Goal: Information Seeking & Learning: Learn about a topic

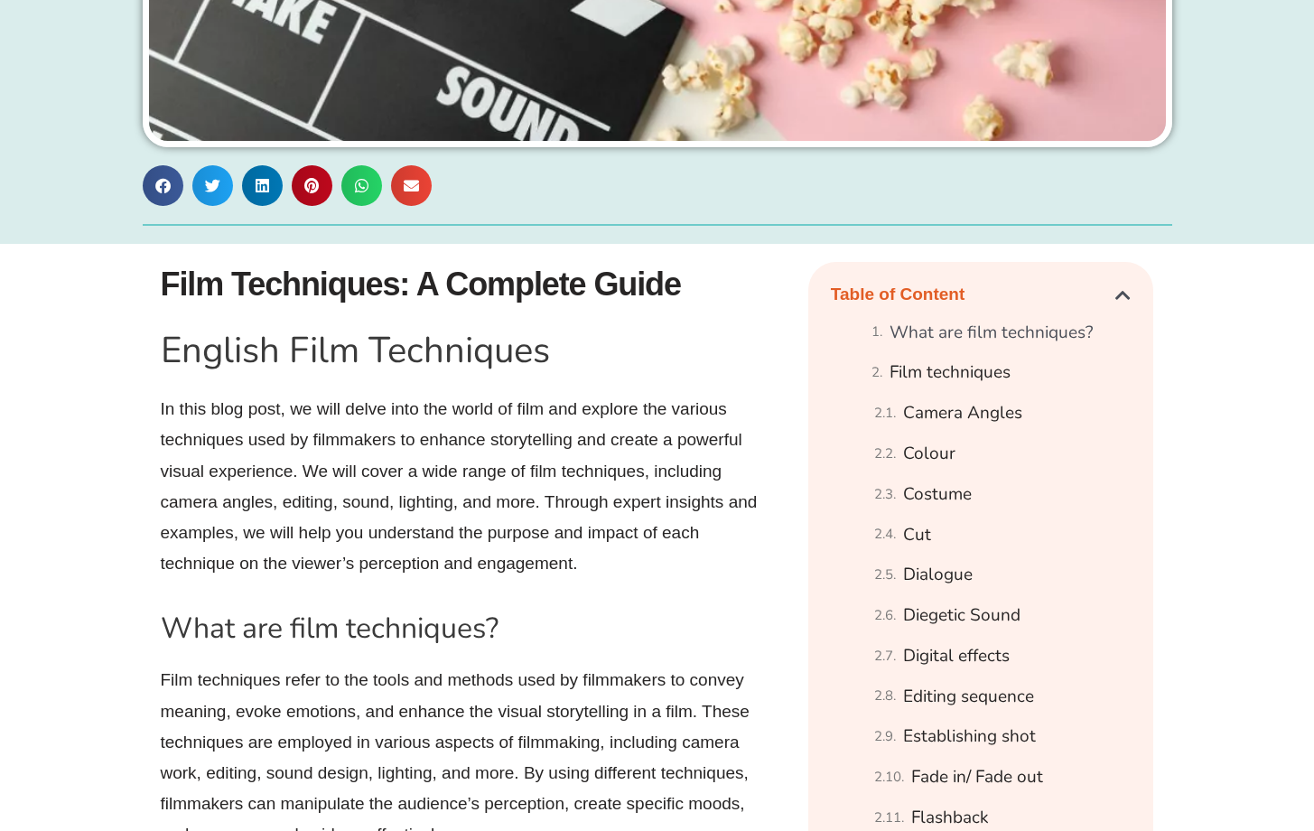
scroll to position [767, 0]
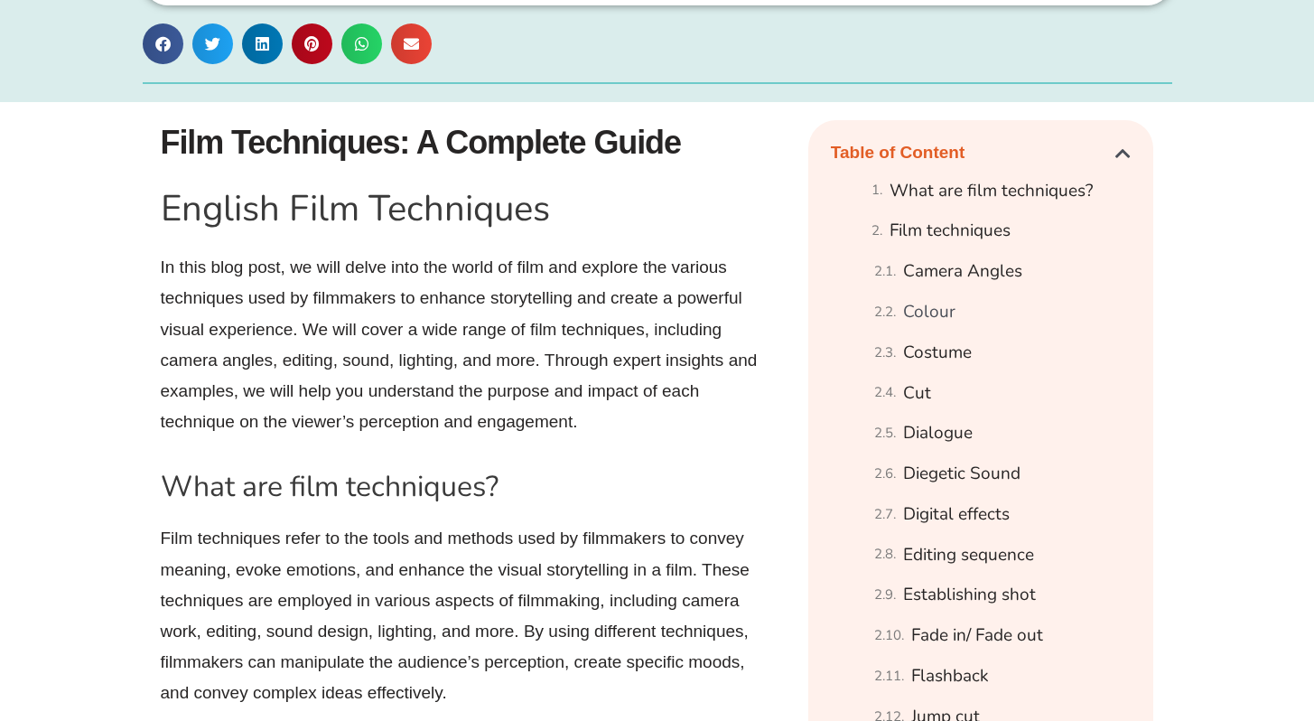
scroll to position [904, 0]
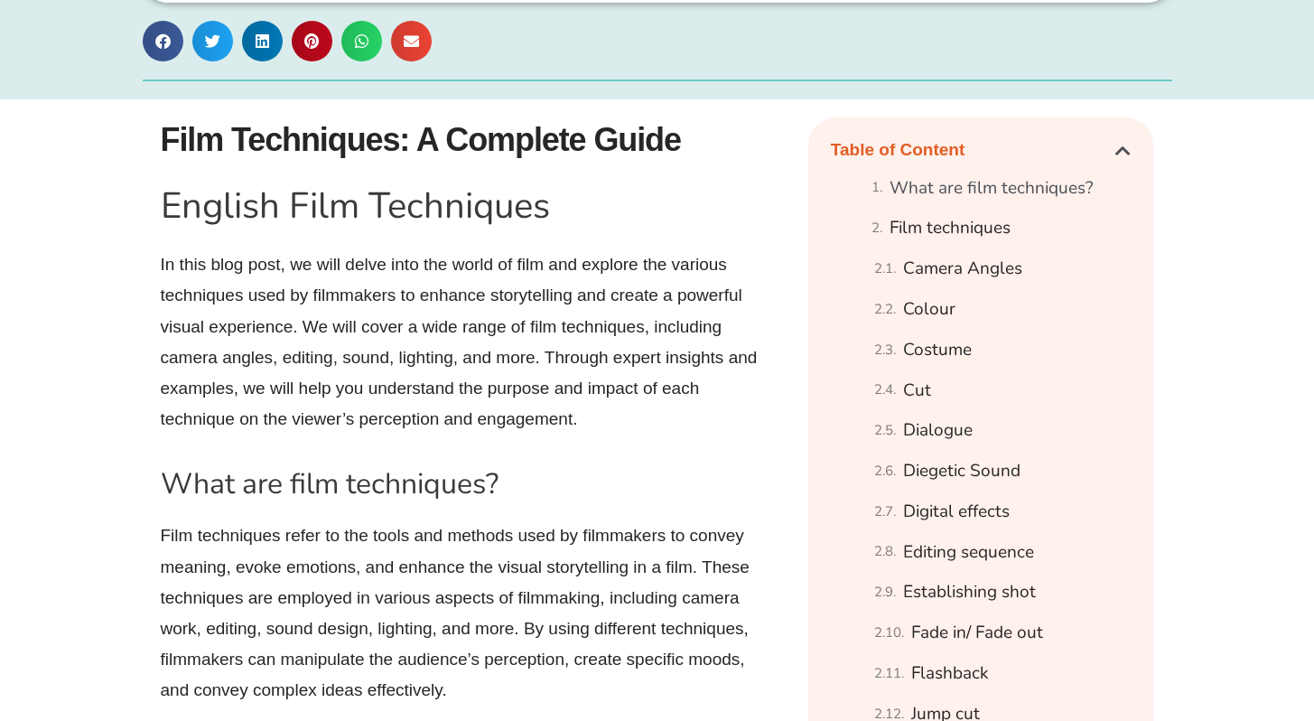
click at [433, 130] on h1 "Film Techniques: A Complete Guide" at bounding box center [475, 139] width 629 height 45
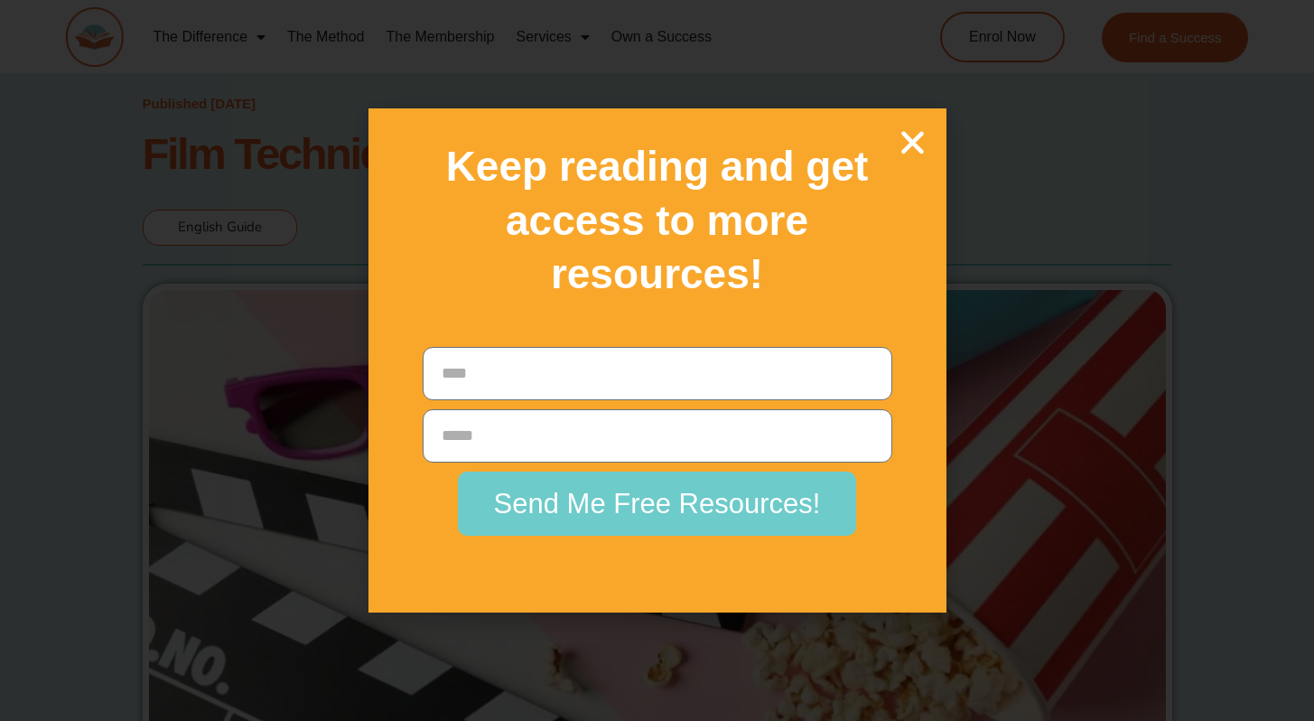
scroll to position [9905, 0]
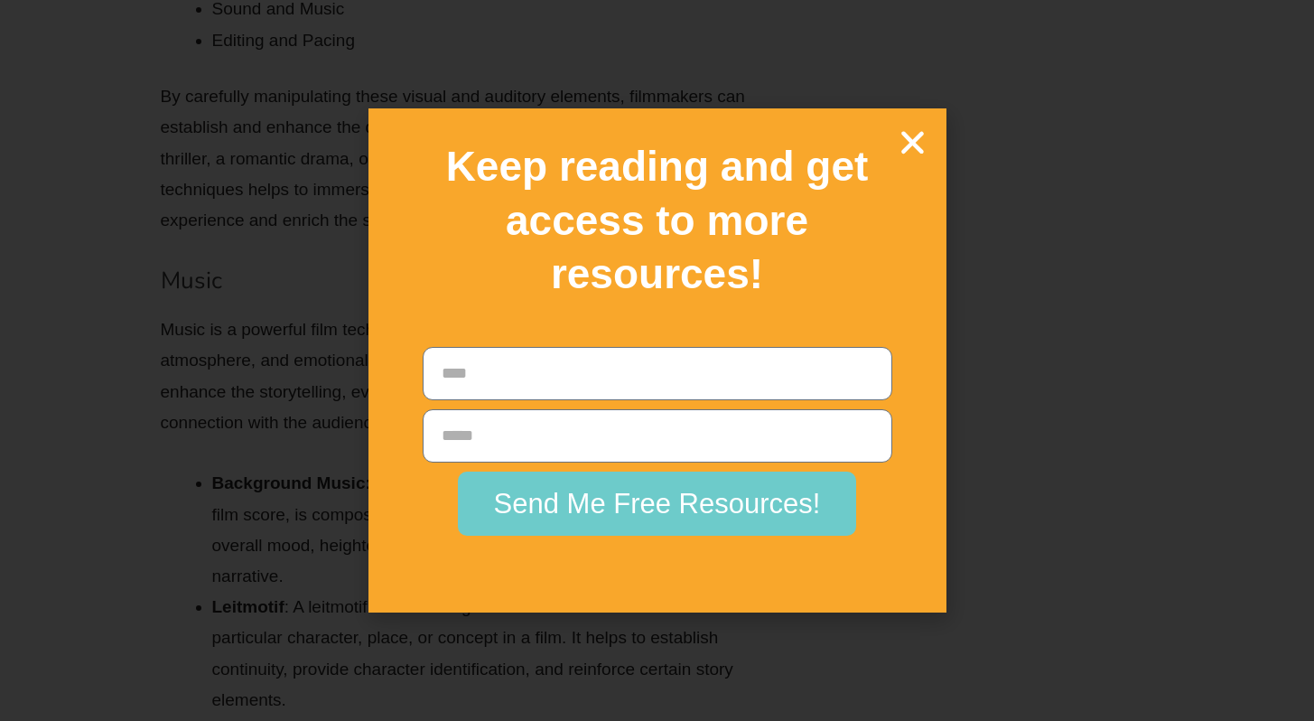
click at [916, 152] on icon "Close" at bounding box center [913, 142] width 32 height 32
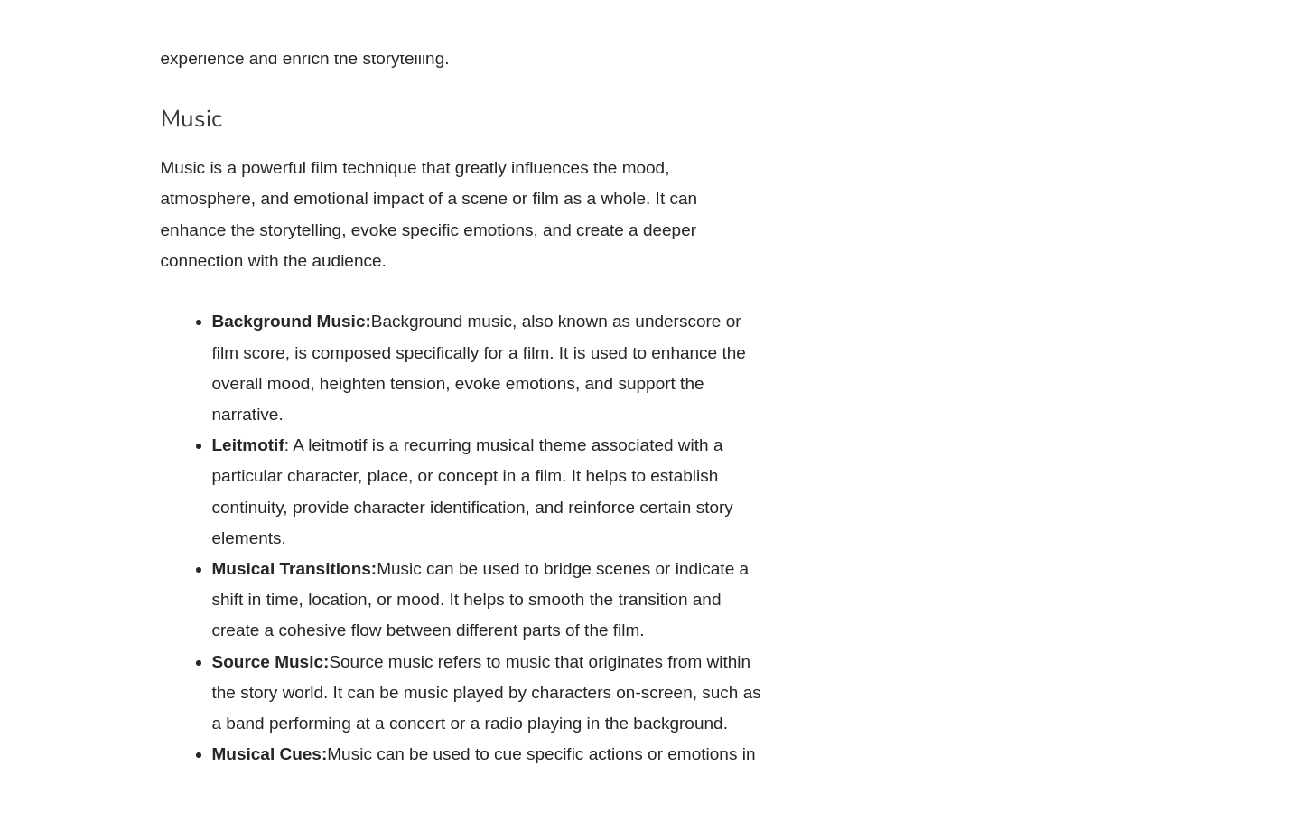
scroll to position [10139, 0]
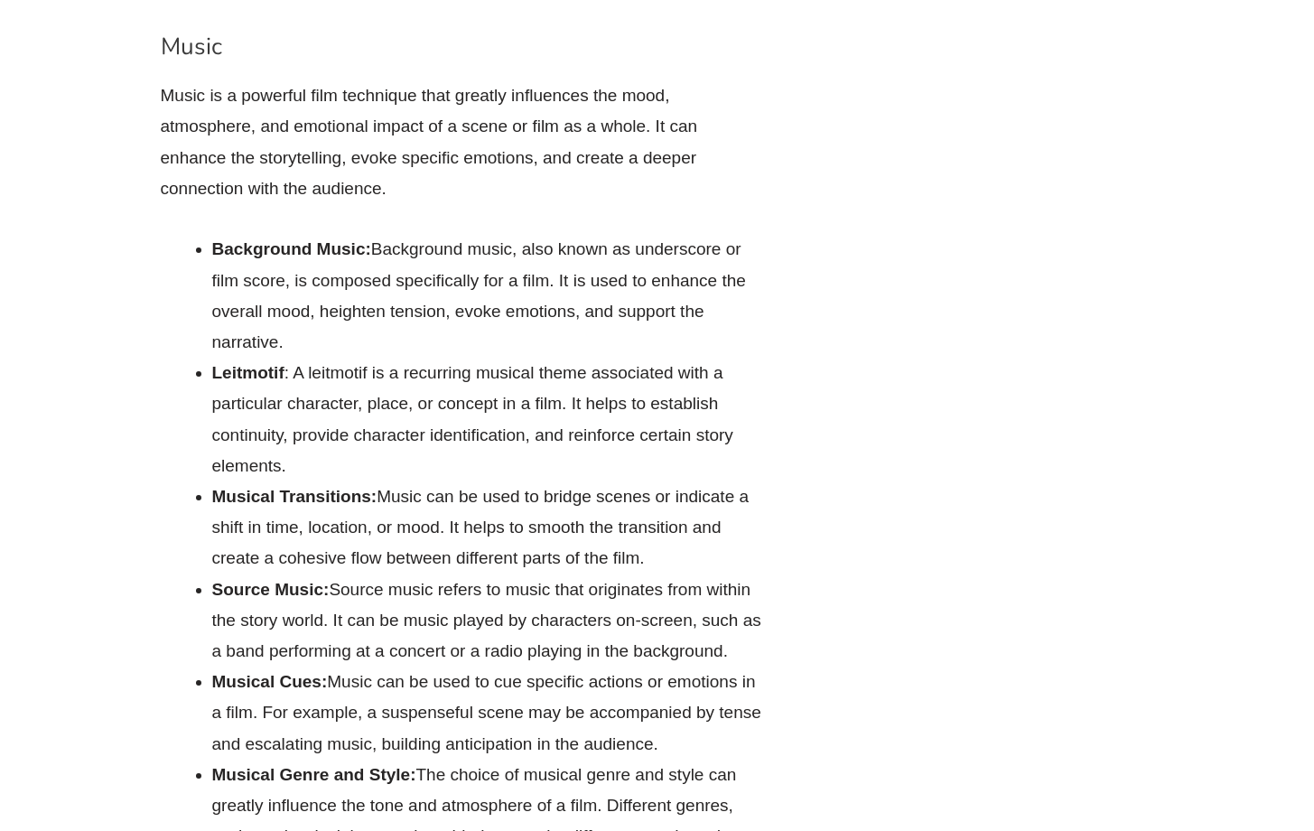
click at [272, 189] on p "Music is a powerful film technique that greatly influences the mood, atmosphere…" at bounding box center [463, 142] width 605 height 124
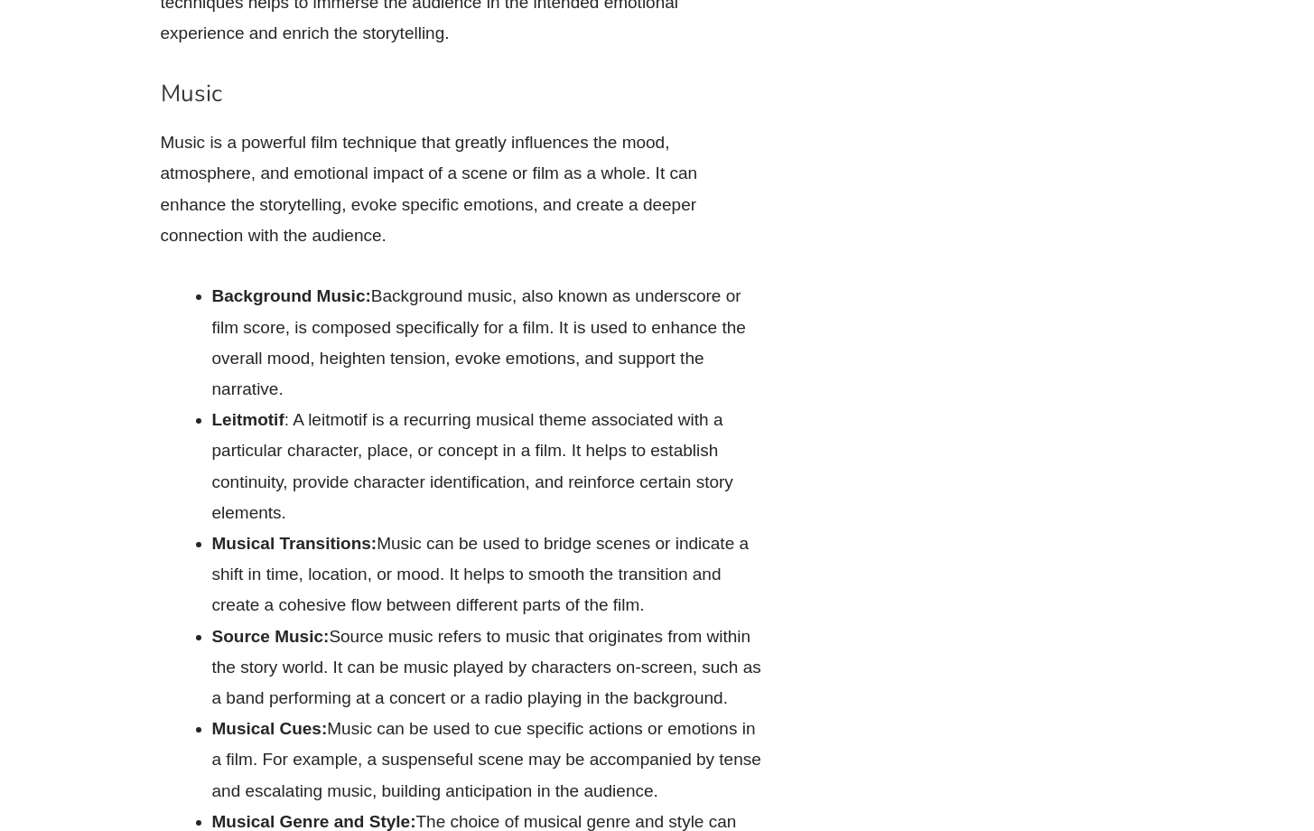
scroll to position [10088, 0]
